Goal: Navigation & Orientation: Find specific page/section

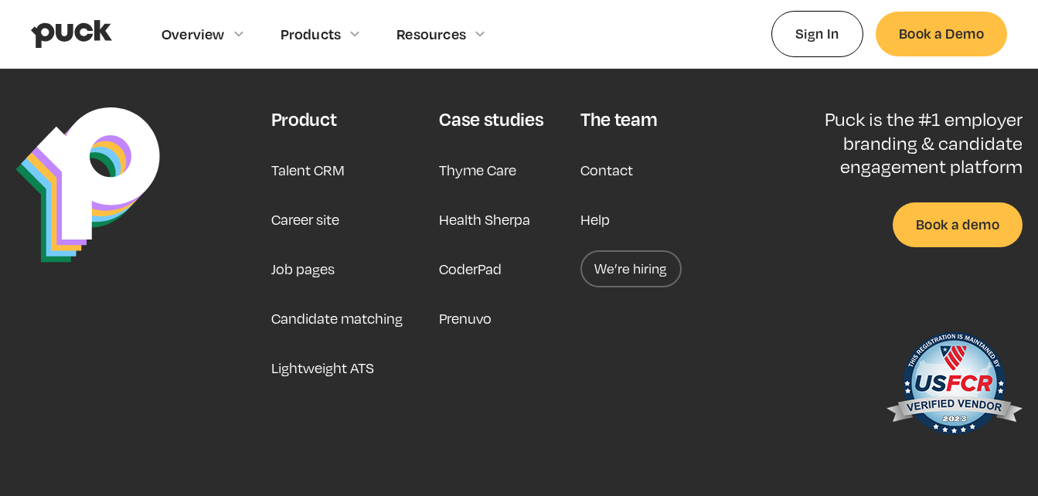
scroll to position [4018, 0]
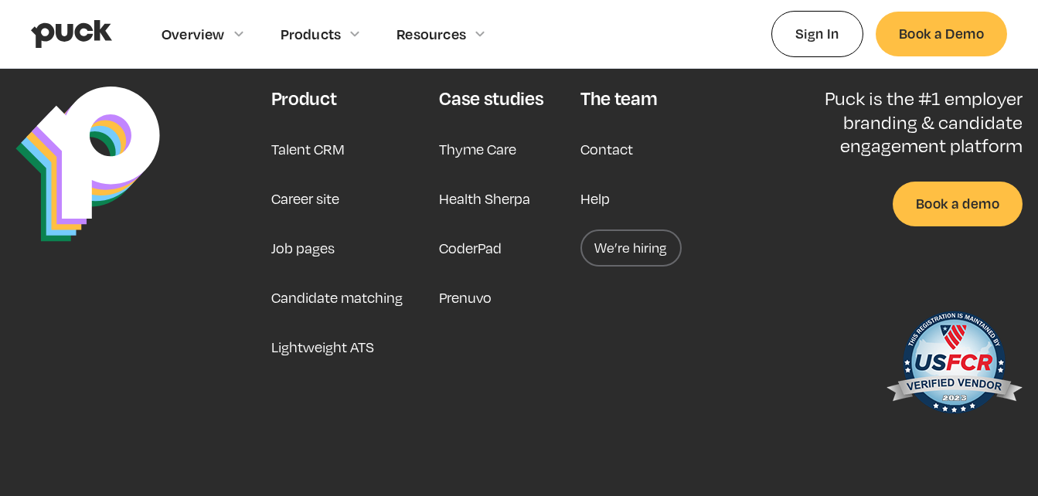
click at [316, 192] on link "Career site" at bounding box center [305, 198] width 68 height 37
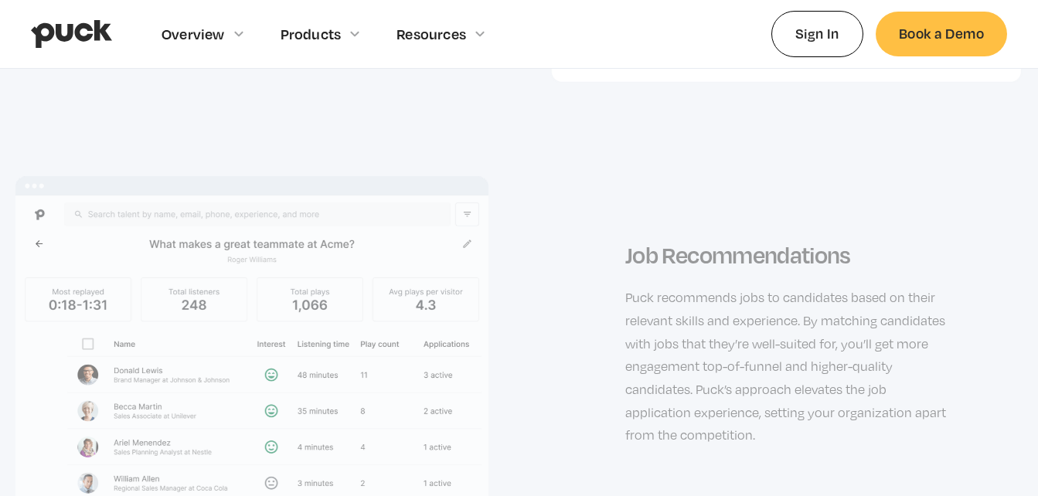
scroll to position [2874, 0]
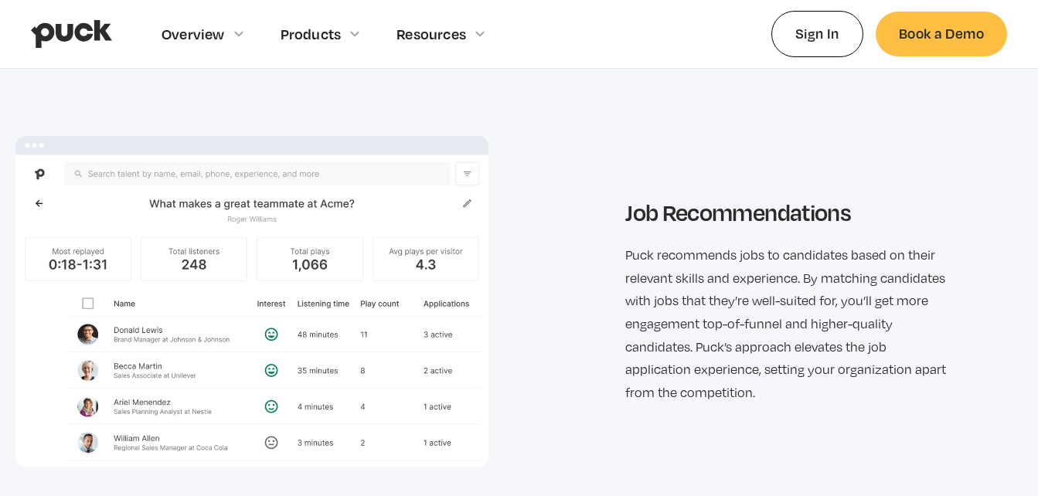
click at [552, 37] on div "Overview Overview Overview How Puck drives candidate quality Explore Team Profi…" at bounding box center [519, 34] width 976 height 68
click at [809, 42] on link "Sign In" at bounding box center [817, 34] width 92 height 46
